Goal: Transaction & Acquisition: Book appointment/travel/reservation

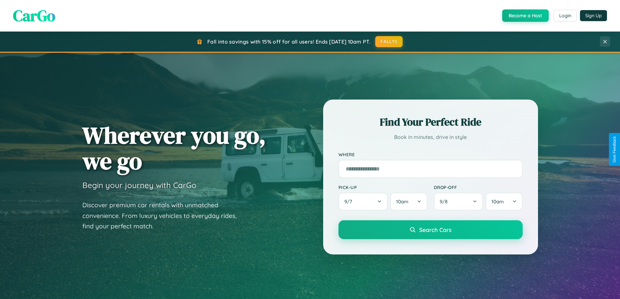
scroll to position [281, 0]
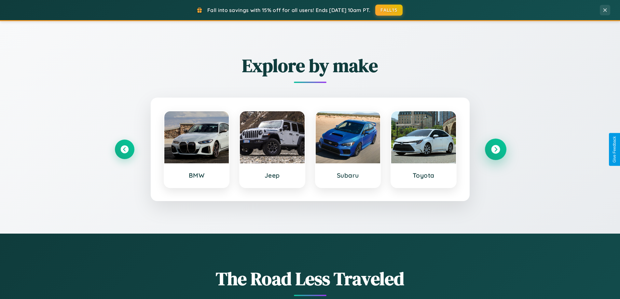
click at [496, 149] on icon at bounding box center [495, 149] width 9 height 9
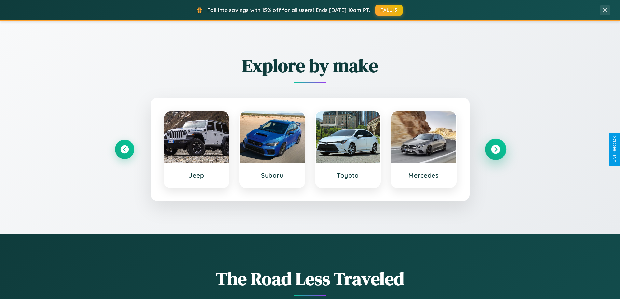
click at [496, 149] on icon at bounding box center [495, 149] width 9 height 9
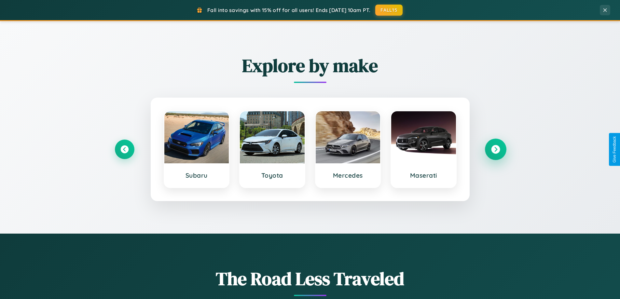
click at [496, 149] on icon at bounding box center [495, 149] width 9 height 9
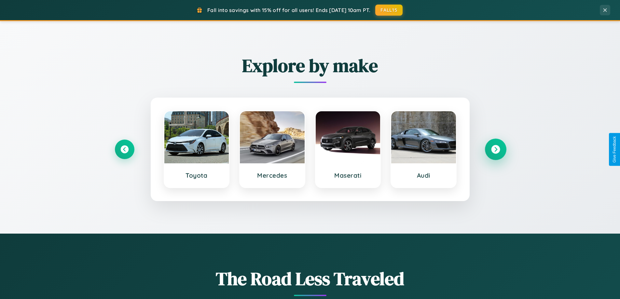
click at [496, 149] on icon at bounding box center [495, 149] width 9 height 9
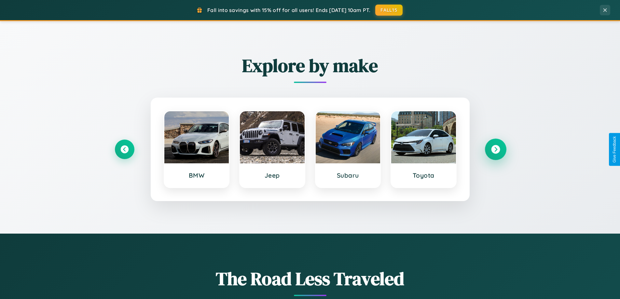
click at [496, 149] on icon at bounding box center [495, 149] width 9 height 9
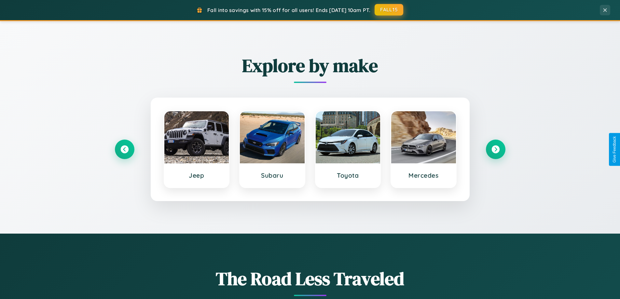
click at [389, 10] on button "FALL15" at bounding box center [389, 10] width 29 height 12
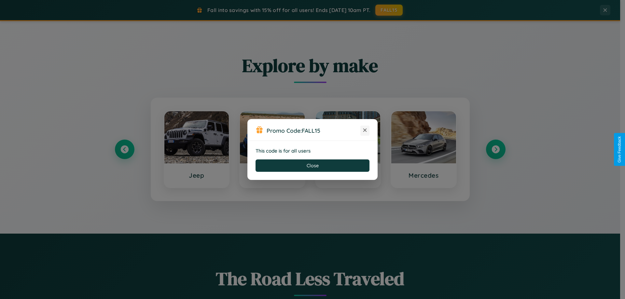
click at [365, 131] on icon at bounding box center [365, 130] width 7 height 7
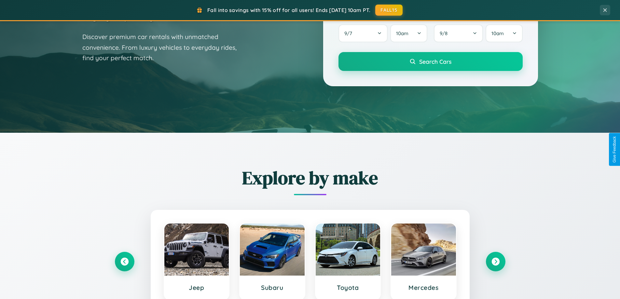
scroll to position [19, 0]
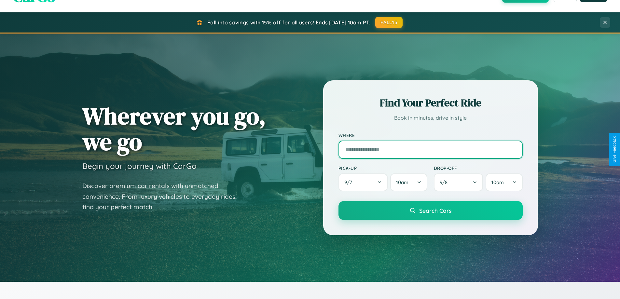
click at [430, 149] on input "text" at bounding box center [431, 150] width 184 height 18
type input "******"
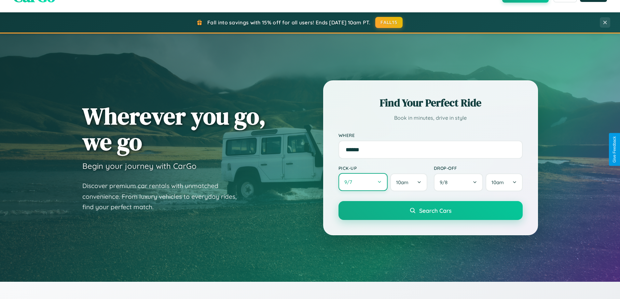
click at [363, 182] on button "9 / 7" at bounding box center [363, 182] width 49 height 18
select select "*"
select select "****"
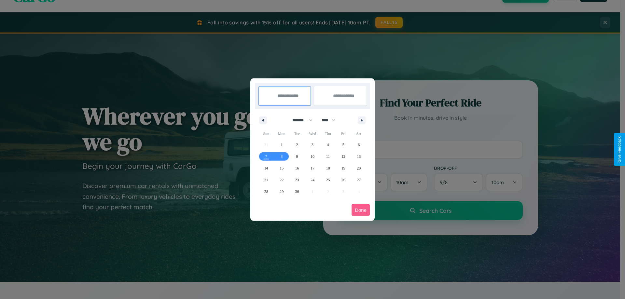
click at [300, 120] on select "******* ******** ***** ***** *** **** **** ****** ********* ******* ******** **…" at bounding box center [302, 120] width 28 height 11
select select "*"
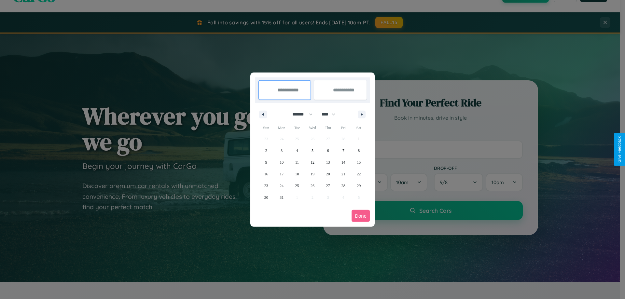
click at [331, 114] on select "**** **** **** **** **** **** **** **** **** **** **** **** **** **** **** ****…" at bounding box center [328, 114] width 20 height 11
select select "****"
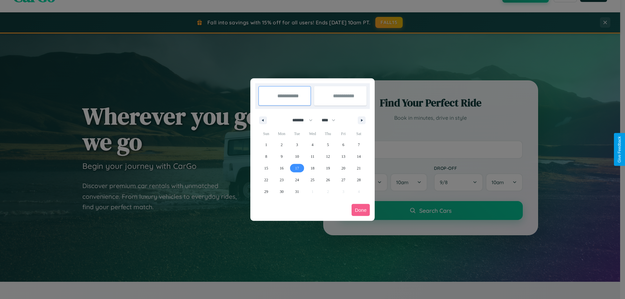
click at [297, 168] on span "17" at bounding box center [297, 168] width 4 height 12
type input "**********"
click at [343, 168] on span "20" at bounding box center [344, 168] width 4 height 12
type input "**********"
click at [361, 210] on button "Done" at bounding box center [361, 210] width 18 height 12
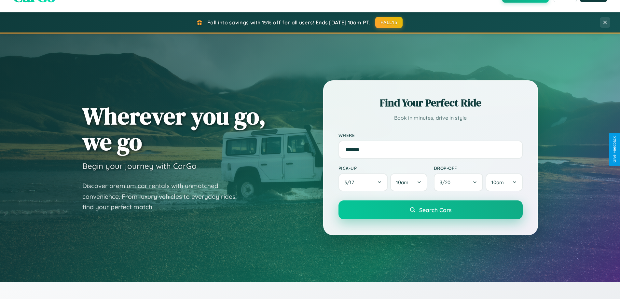
click at [430, 210] on span "Search Cars" at bounding box center [435, 209] width 32 height 7
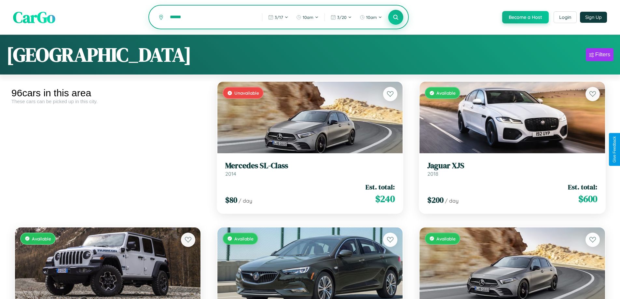
type input "******"
click at [396, 18] on icon at bounding box center [396, 17] width 6 height 6
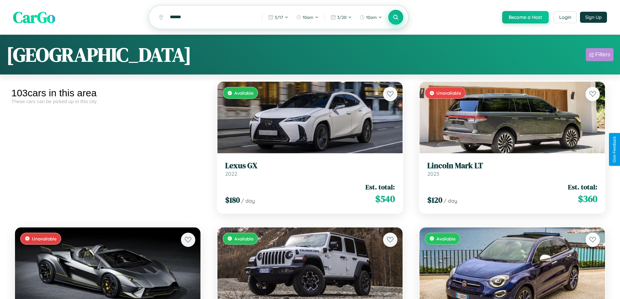
click at [600, 56] on div "Filters" at bounding box center [603, 54] width 15 height 7
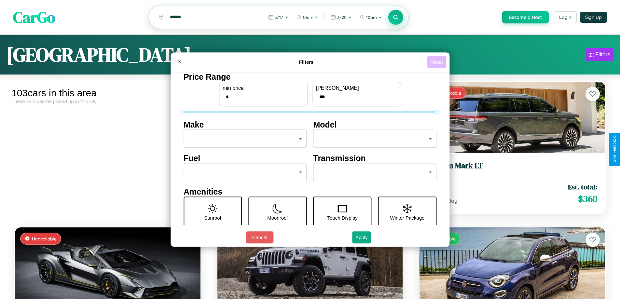
click at [438, 62] on button "Reset" at bounding box center [436, 62] width 19 height 12
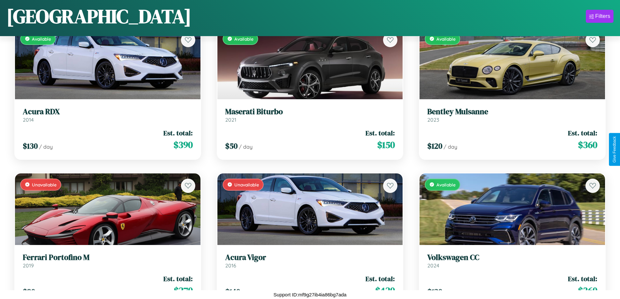
scroll to position [1841, 0]
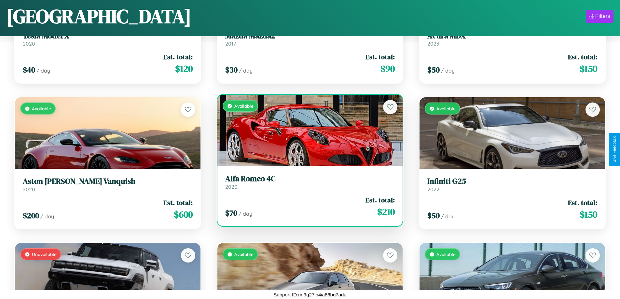
click at [307, 207] on div "$ 70 / day Est. total: $ 210" at bounding box center [310, 206] width 170 height 23
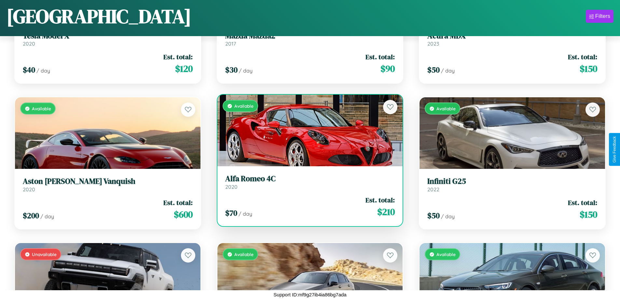
click at [307, 207] on div "$ 70 / day Est. total: $ 210" at bounding box center [310, 206] width 170 height 23
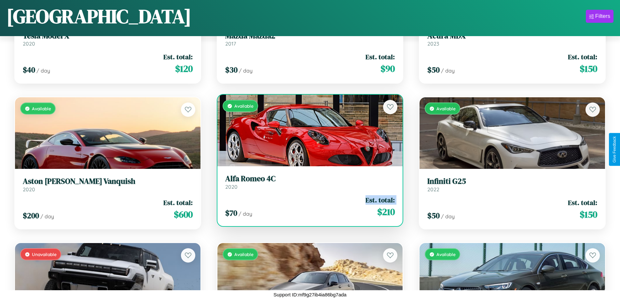
click at [307, 207] on div "$ 70 / day Est. total: $ 210" at bounding box center [310, 206] width 170 height 23
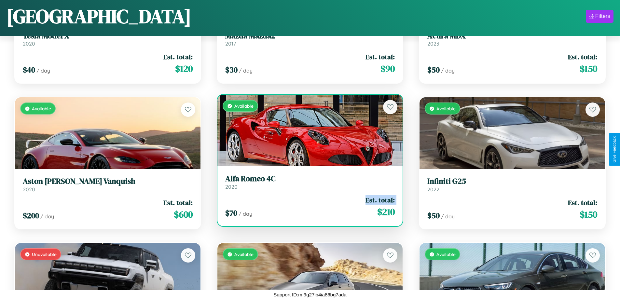
click at [307, 207] on div "$ 70 / day Est. total: $ 210" at bounding box center [310, 206] width 170 height 23
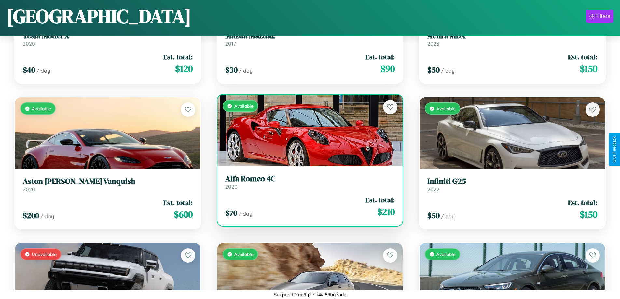
click at [307, 207] on div "$ 70 / day Est. total: $ 210" at bounding box center [310, 206] width 170 height 23
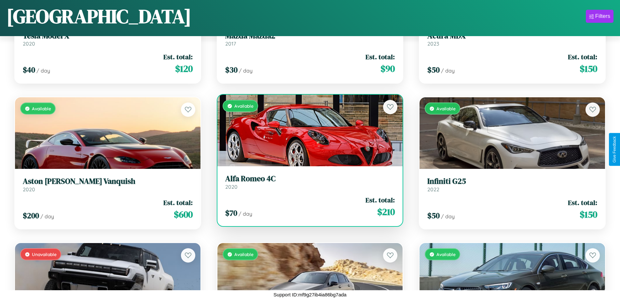
click at [307, 182] on h3 "Alfa Romeo 4C" at bounding box center [310, 178] width 170 height 9
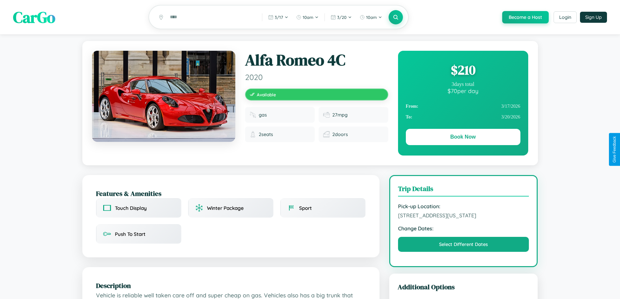
click at [463, 71] on div "$ 210" at bounding box center [463, 70] width 115 height 18
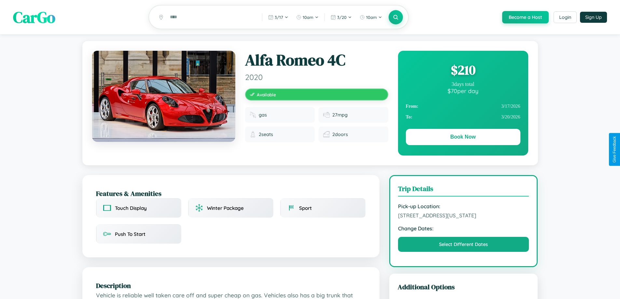
click at [463, 71] on div "$ 210" at bounding box center [463, 70] width 115 height 18
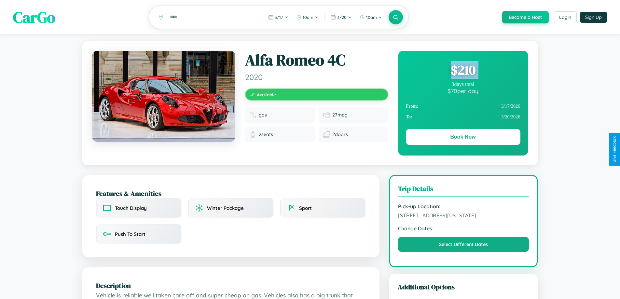
click at [463, 71] on div "$ 210" at bounding box center [463, 70] width 115 height 18
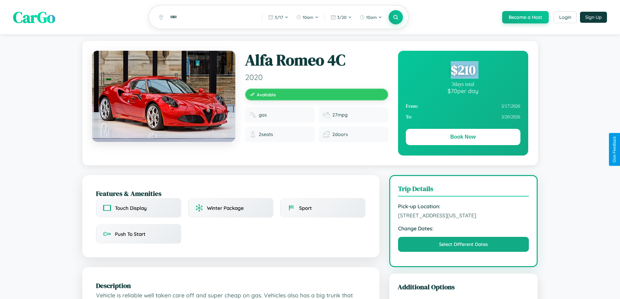
click at [463, 71] on div "$ 210" at bounding box center [463, 70] width 115 height 18
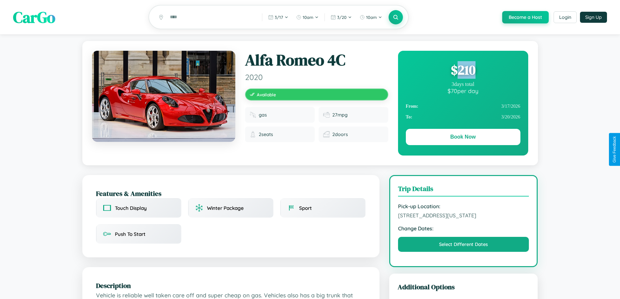
click at [463, 71] on div "$ 210" at bounding box center [463, 70] width 115 height 18
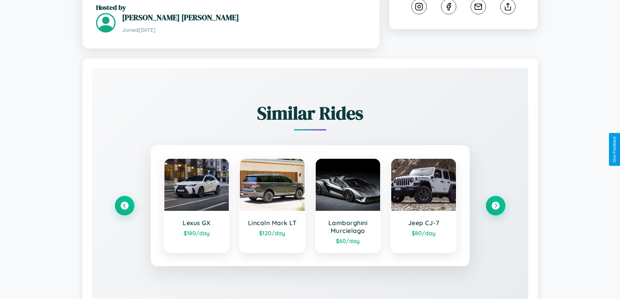
scroll to position [382, 0]
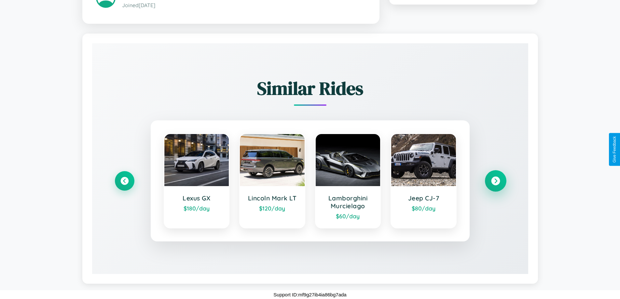
click at [496, 181] on icon at bounding box center [495, 180] width 9 height 9
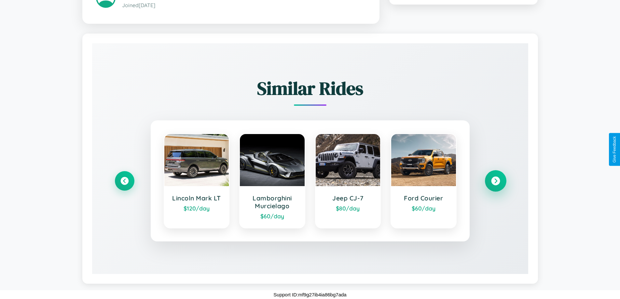
click at [496, 181] on icon at bounding box center [495, 180] width 9 height 9
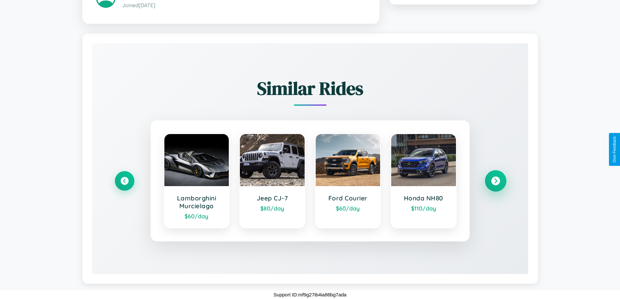
click at [496, 181] on icon at bounding box center [495, 180] width 9 height 9
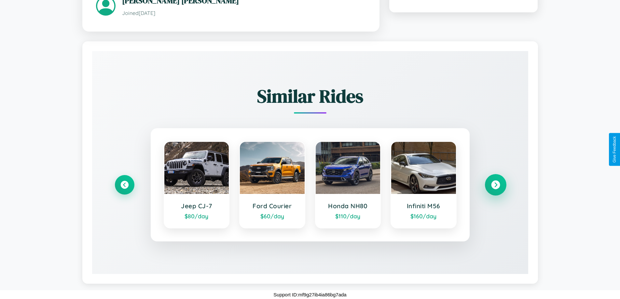
click at [496, 185] on icon at bounding box center [495, 184] width 9 height 9
